Goal: Find specific page/section

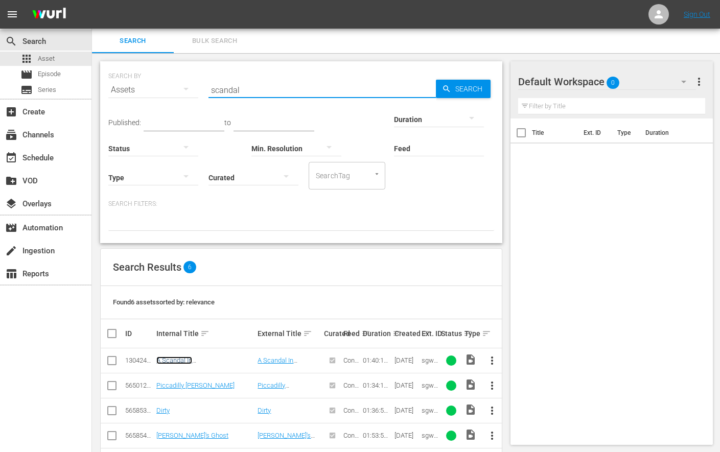
click at [187, 360] on link "A Scandal In [GEOGRAPHIC_DATA]" at bounding box center [187, 364] width 62 height 15
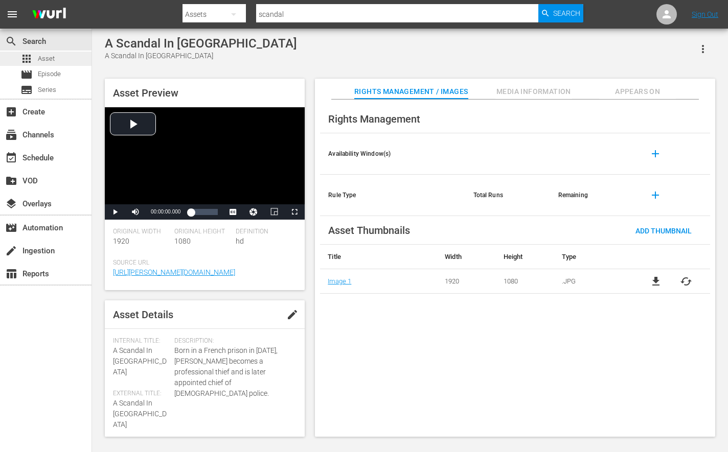
click at [63, 59] on div "apps Asset" at bounding box center [45, 59] width 91 height 14
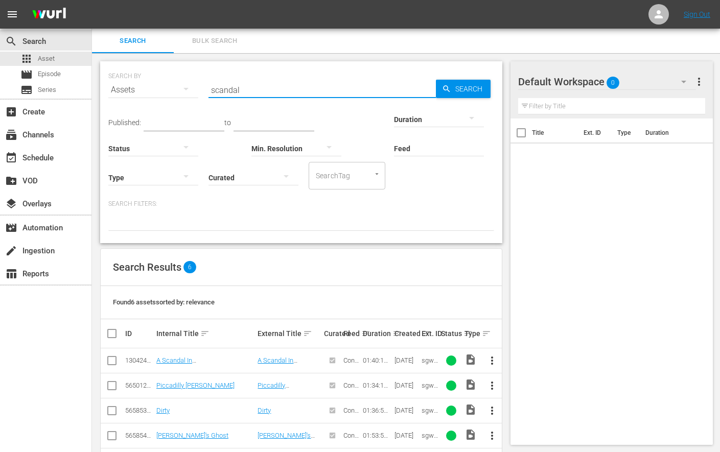
drag, startPoint x: 261, startPoint y: 93, endPoint x: 152, endPoint y: 88, distance: 109.0
click at [152, 88] on div "SEARCH BY Search By Assets Search ID, Title, Description, Keywords, or Category…" at bounding box center [301, 83] width 386 height 37
type input "jack"
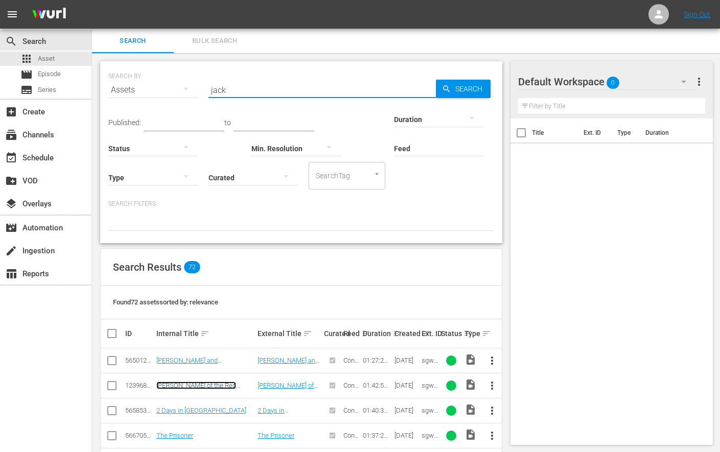
click at [200, 388] on link "[PERSON_NAME] of the Red Hearts" at bounding box center [196, 389] width 80 height 15
